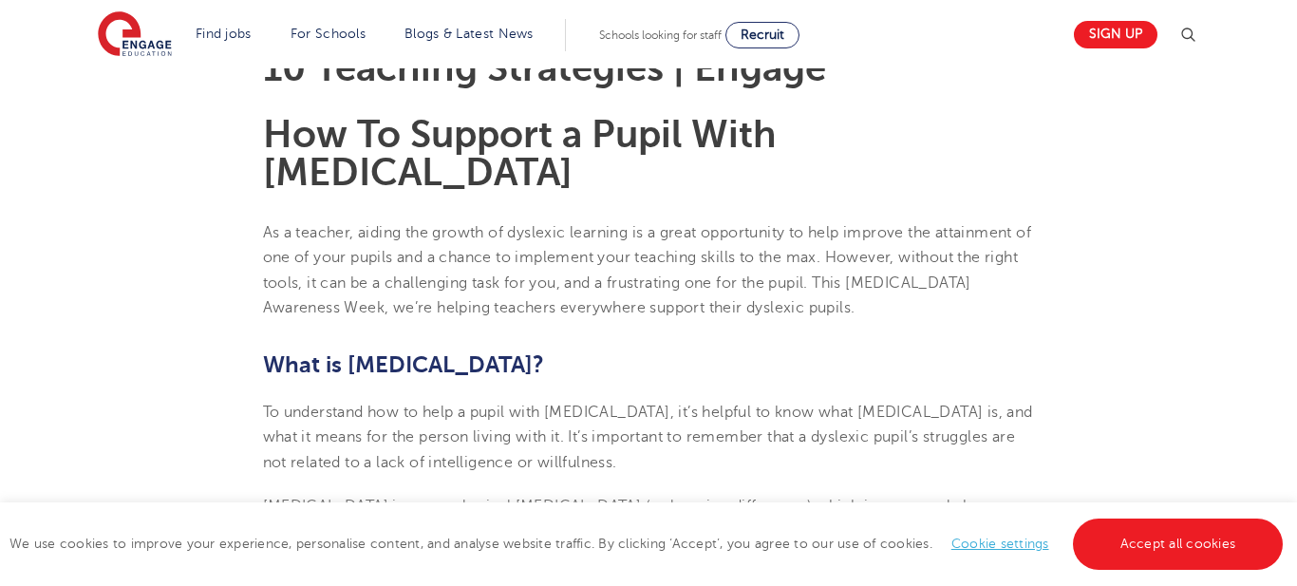
scroll to position [602, 0]
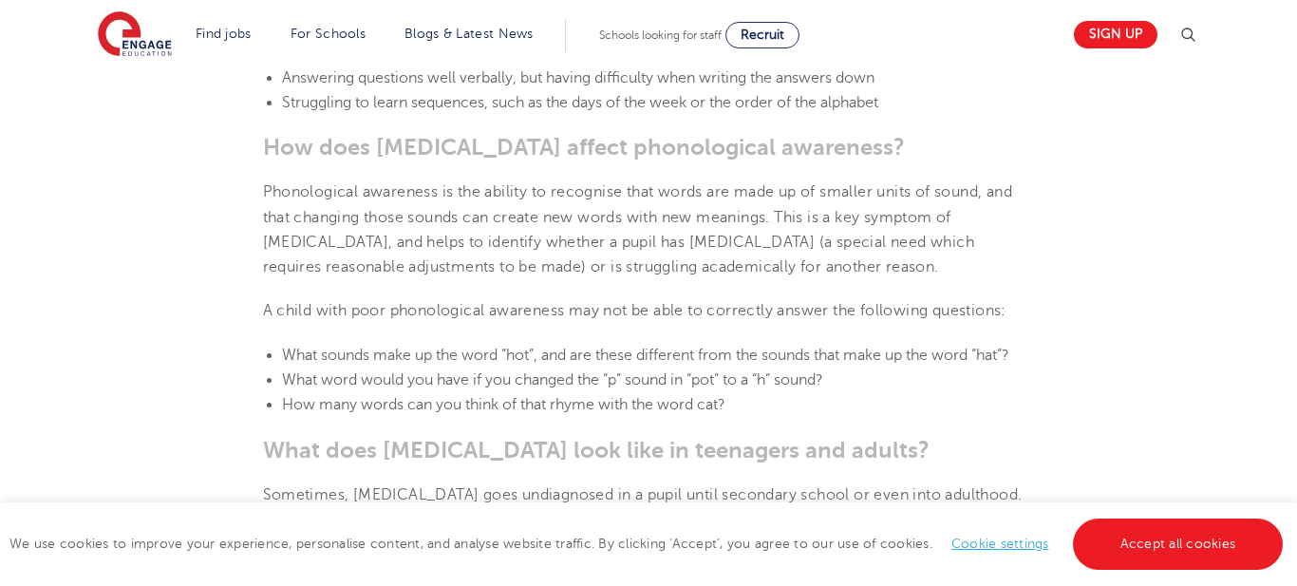
scroll to position [2197, 0]
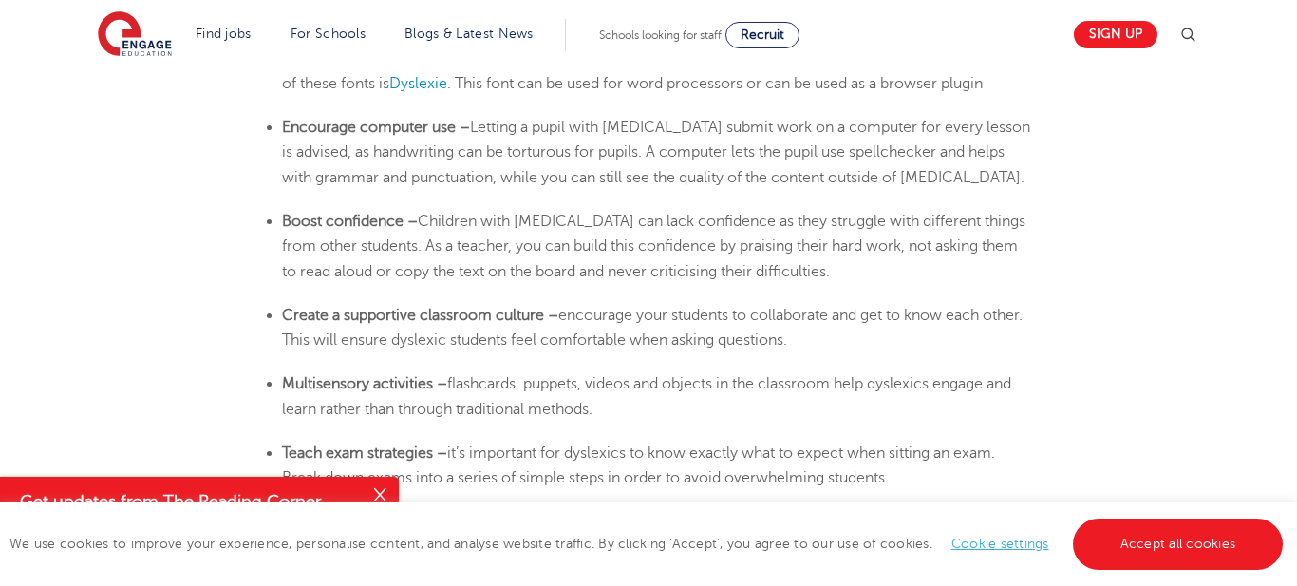
scroll to position [3494, 0]
